Goal: Task Accomplishment & Management: Use online tool/utility

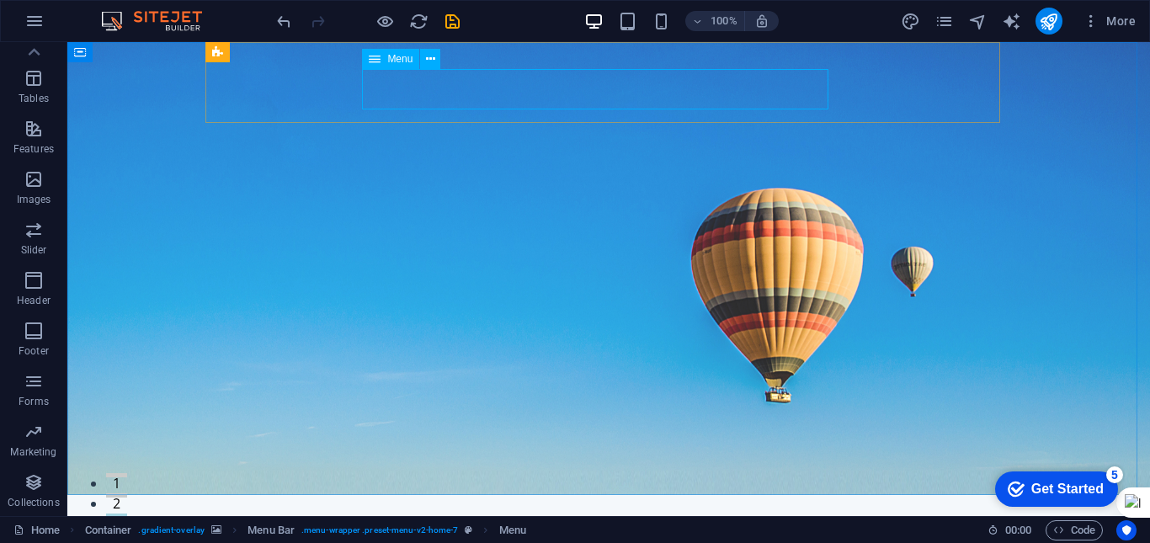
click at [397, 58] on span "Menu" at bounding box center [399, 59] width 25 height 10
click at [432, 63] on icon at bounding box center [430, 60] width 9 height 18
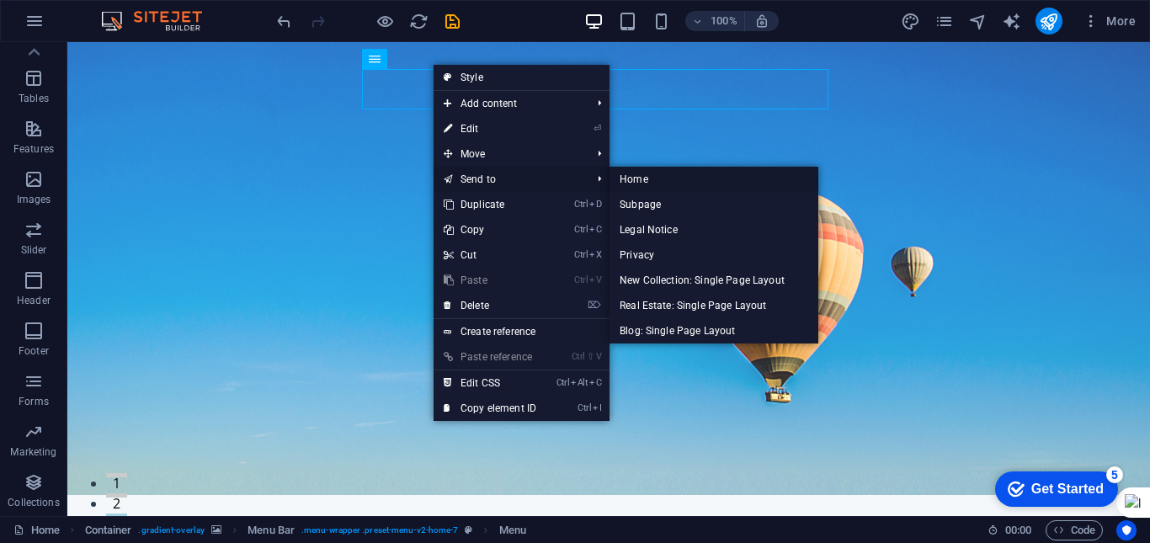
click at [648, 176] on link "Home" at bounding box center [714, 179] width 209 height 25
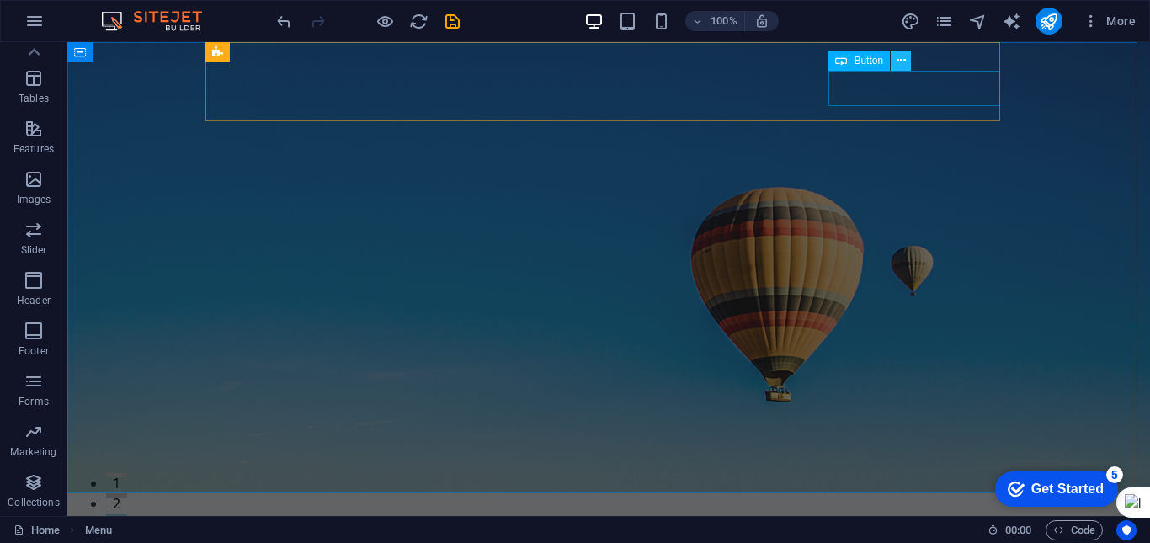
click at [900, 60] on icon at bounding box center [901, 61] width 9 height 18
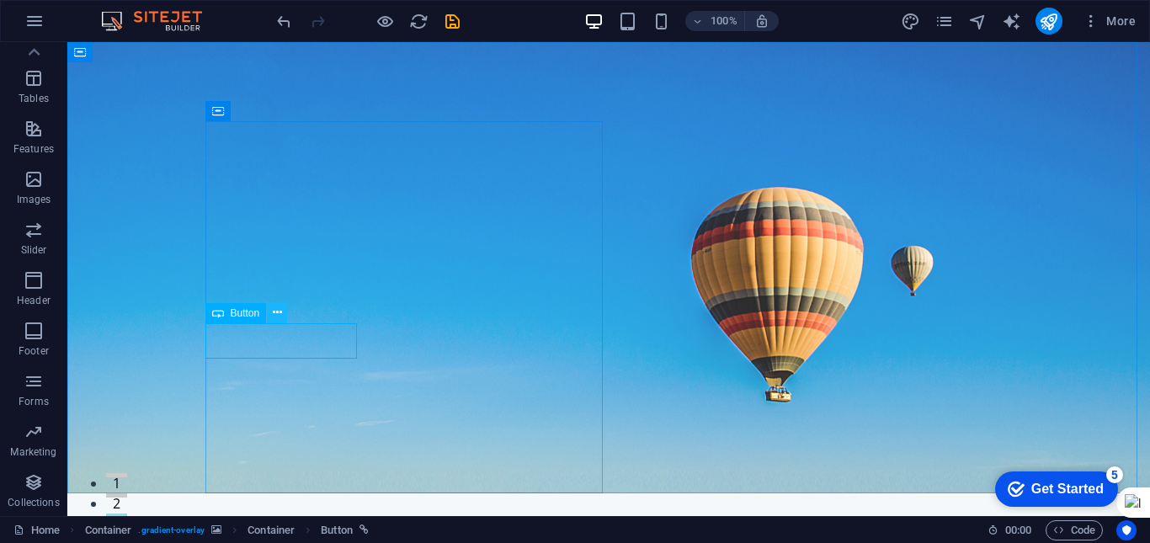
click at [279, 312] on icon at bounding box center [277, 313] width 9 height 18
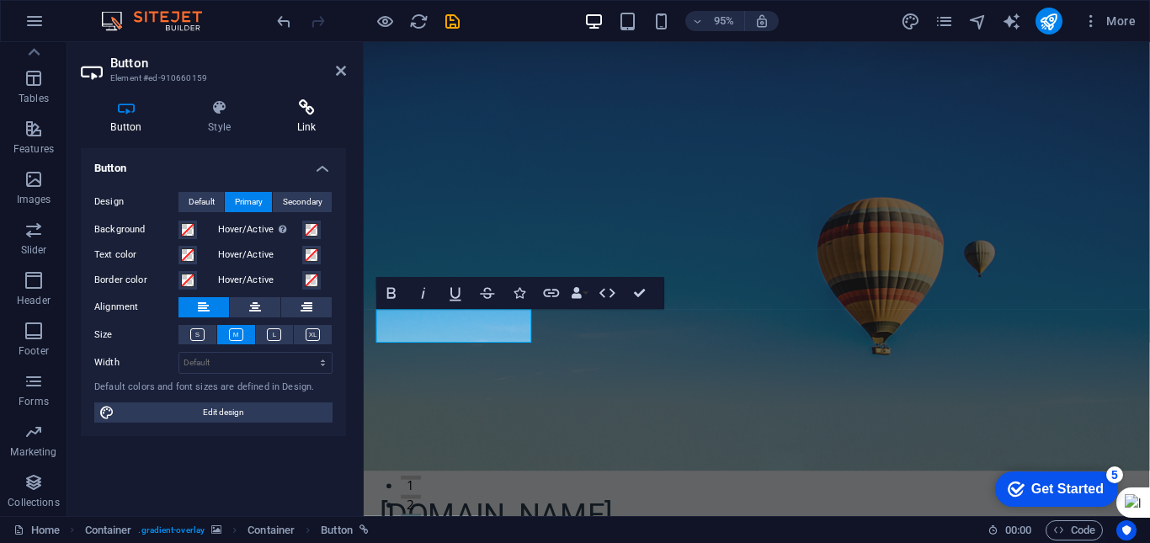
click at [309, 100] on icon at bounding box center [306, 107] width 79 height 17
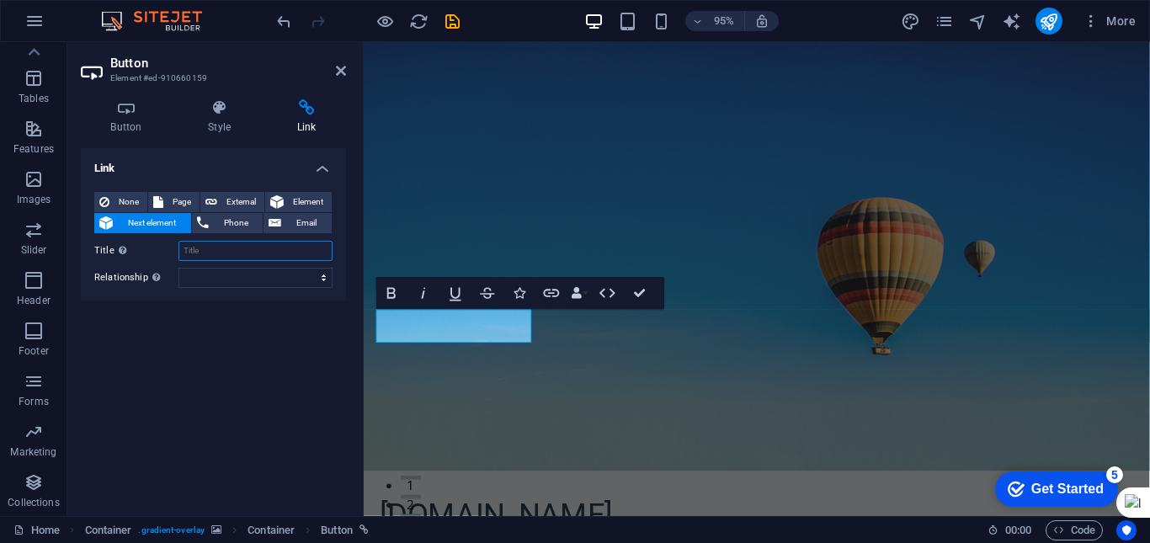
click at [238, 255] on input "Title Additional link description, should not be the same as the link text. The…" at bounding box center [256, 251] width 154 height 20
click at [242, 282] on select "alternate author bookmark external help license next nofollow noreferrer noopen…" at bounding box center [256, 278] width 154 height 20
click at [179, 408] on div "Link None Page External Element Next element Phone Email Page Home Subpage Lega…" at bounding box center [213, 325] width 265 height 355
click at [301, 220] on span "Email" at bounding box center [306, 223] width 40 height 20
click at [252, 253] on input "Email" at bounding box center [256, 251] width 154 height 20
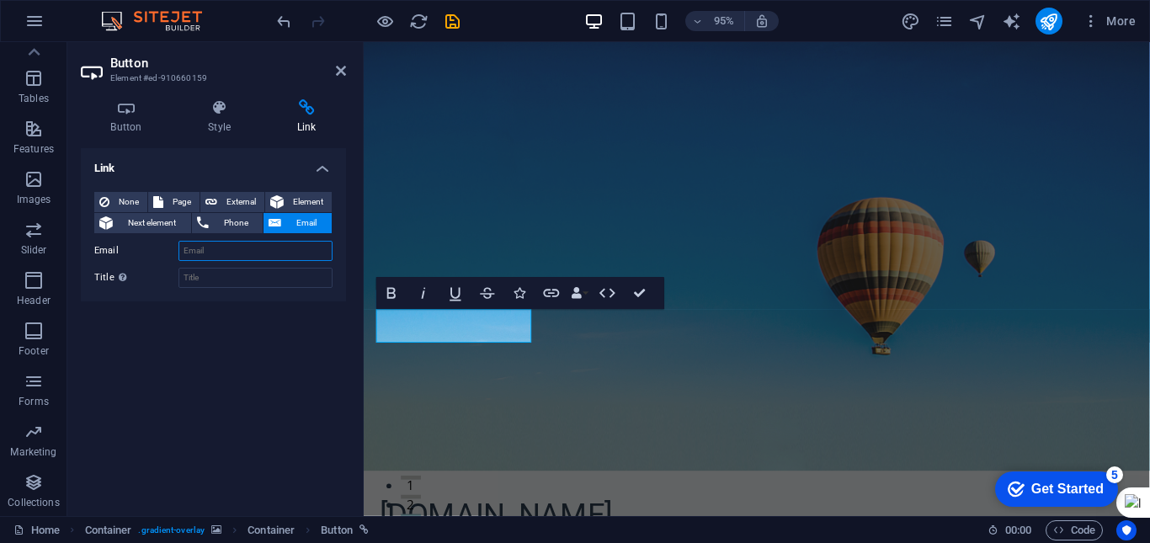
paste input "[PERSON_NAME][EMAIL_ADDRESS][DOMAIN_NAME]"
type input "[PERSON_NAME][EMAIL_ADDRESS][DOMAIN_NAME]"
click at [215, 281] on input "Title Additional link description, should not be the same as the link text. The…" at bounding box center [256, 278] width 154 height 20
click at [328, 344] on div "Link None Page External Element Next element Phone Email Page Home Subpage Lega…" at bounding box center [213, 325] width 265 height 355
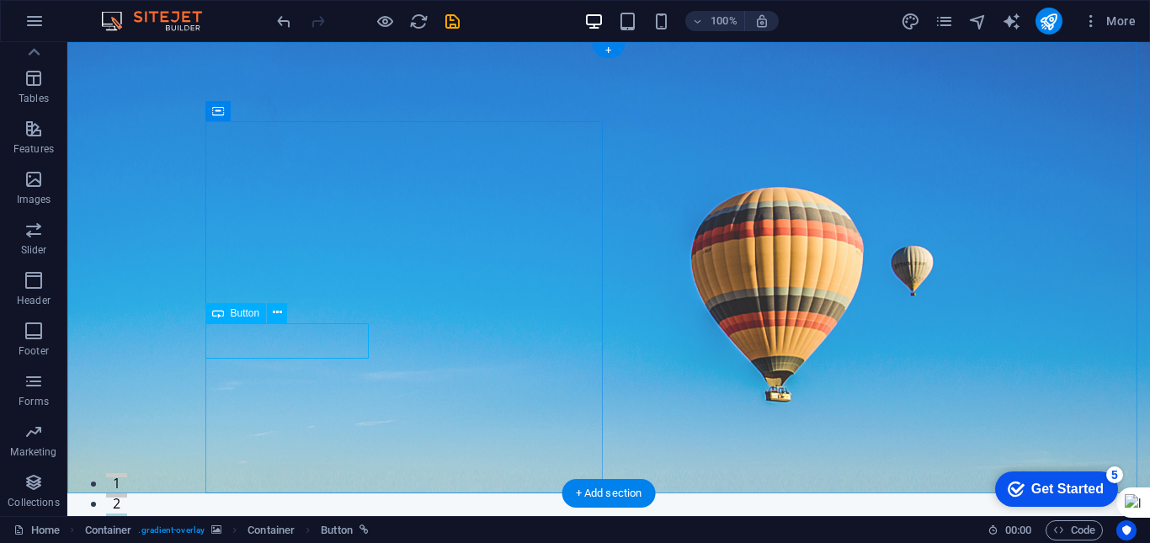
click at [616, 54] on div "+" at bounding box center [608, 50] width 33 height 15
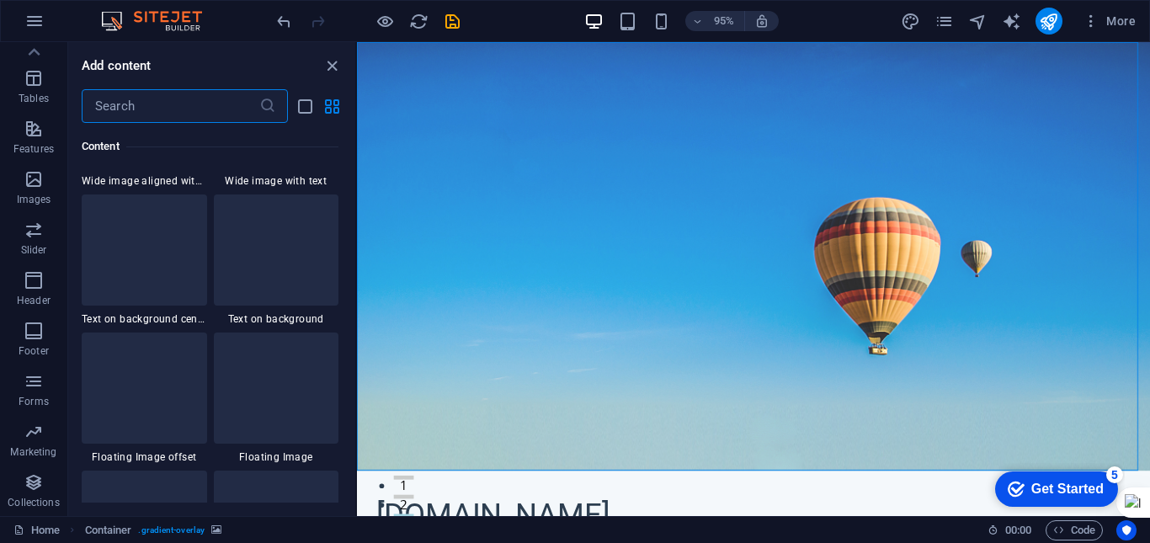
scroll to position [3509, 0]
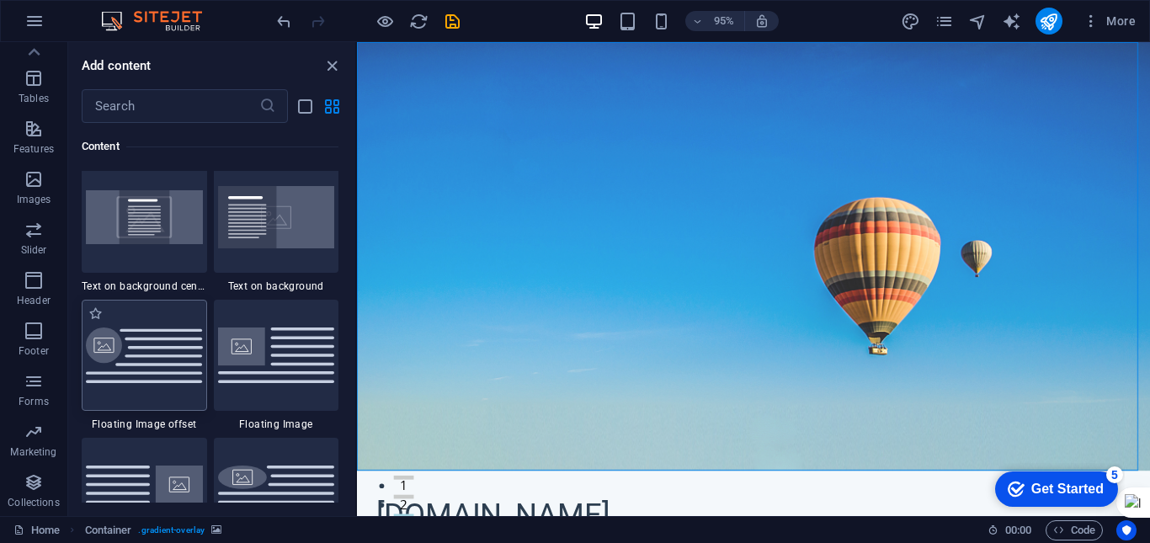
click at [141, 381] on img at bounding box center [144, 356] width 117 height 56
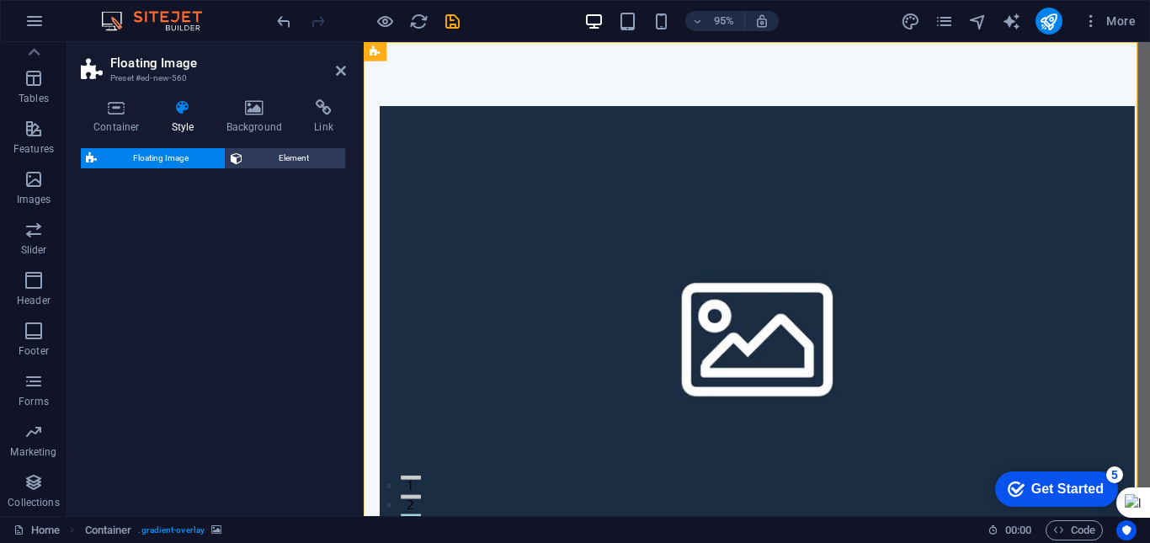
select select "%"
select select "rem"
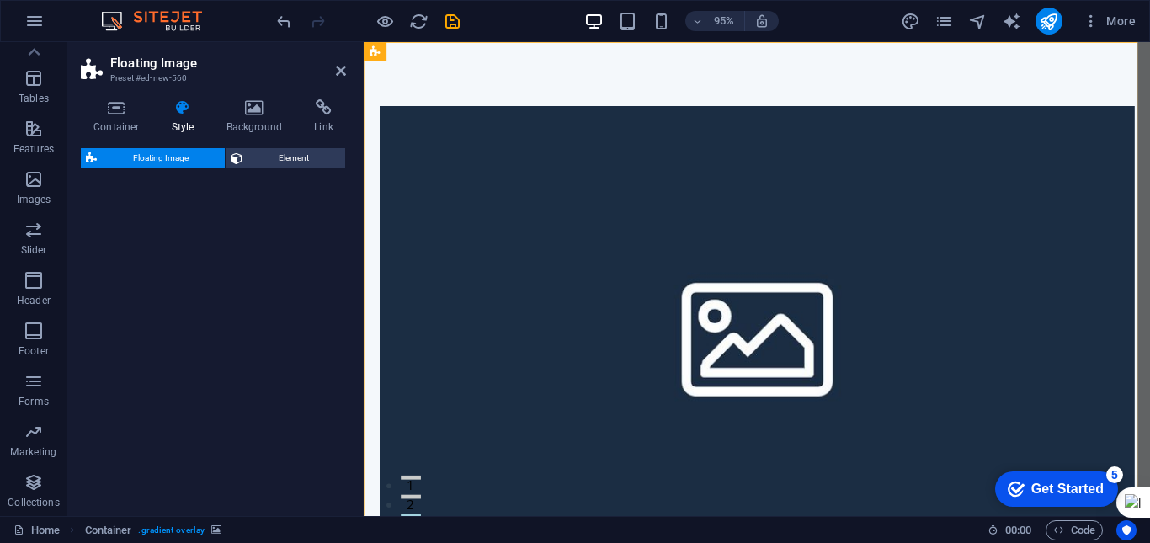
select select "%"
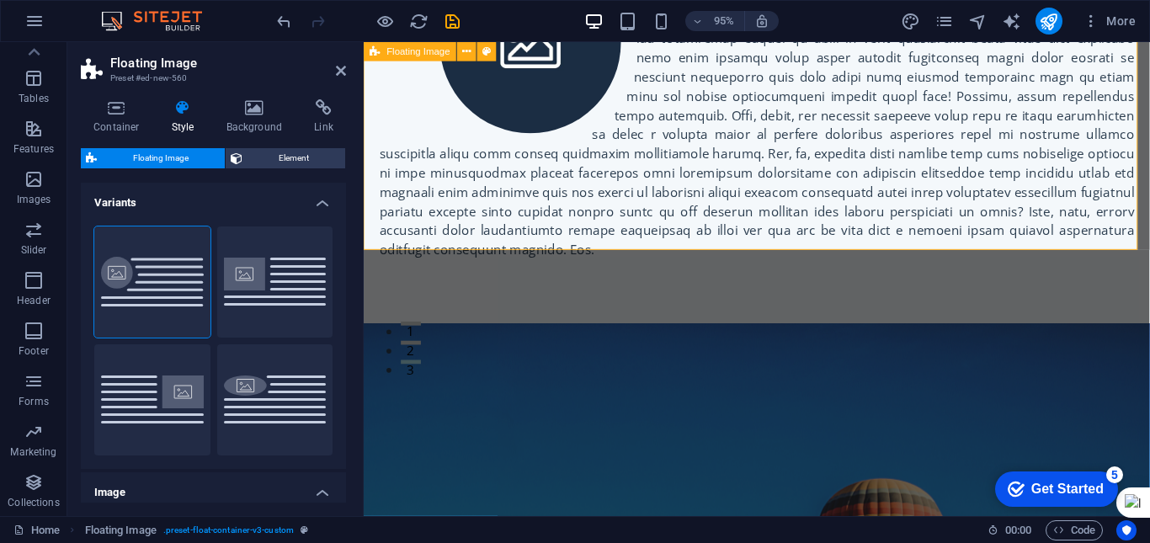
scroll to position [0, 0]
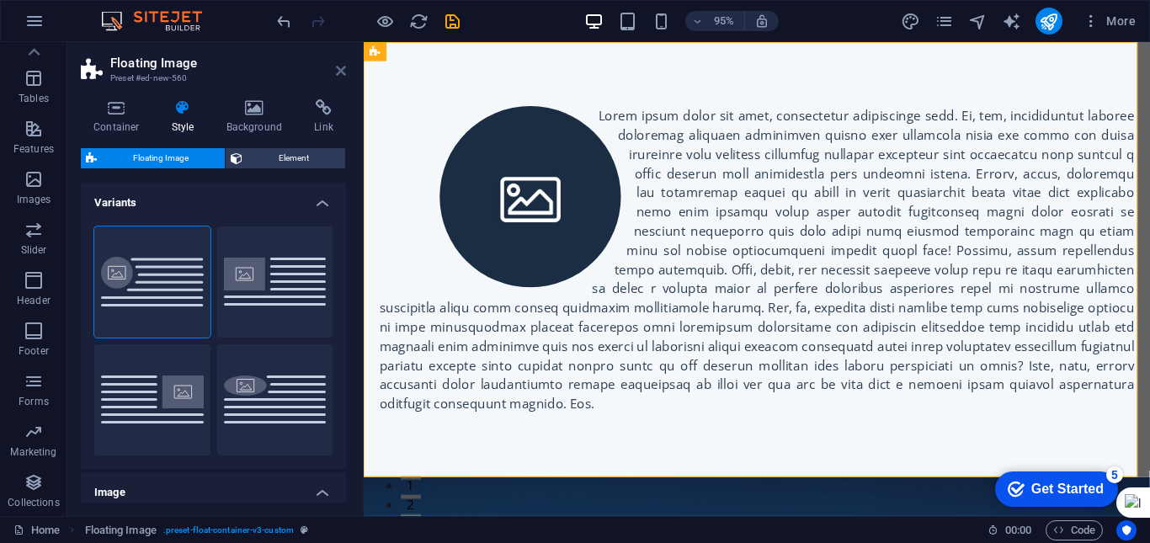
click at [344, 71] on icon at bounding box center [341, 70] width 10 height 13
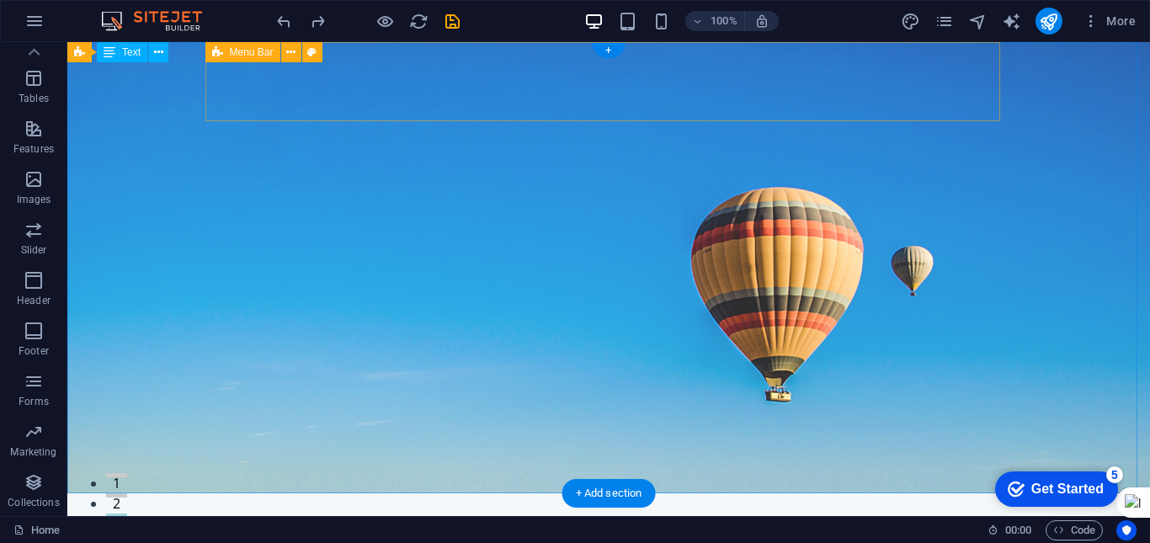
click at [494, 494] on div "[DOMAIN_NAME] Menu Start Exploring" at bounding box center [608, 551] width 795 height 115
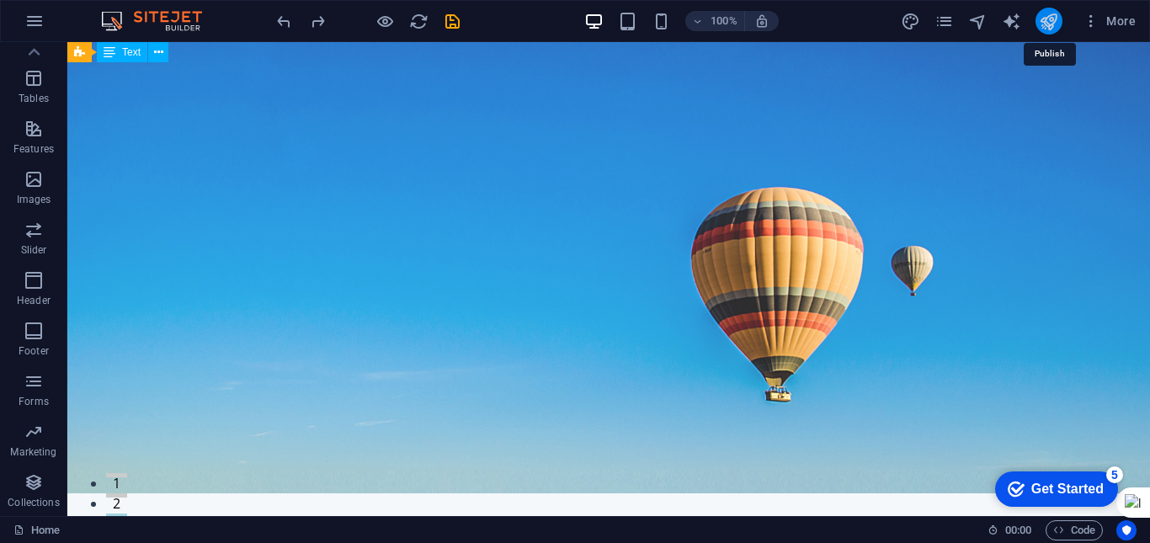
click at [1050, 25] on icon "publish" at bounding box center [1048, 21] width 19 height 19
